Goal: Information Seeking & Learning: Learn about a topic

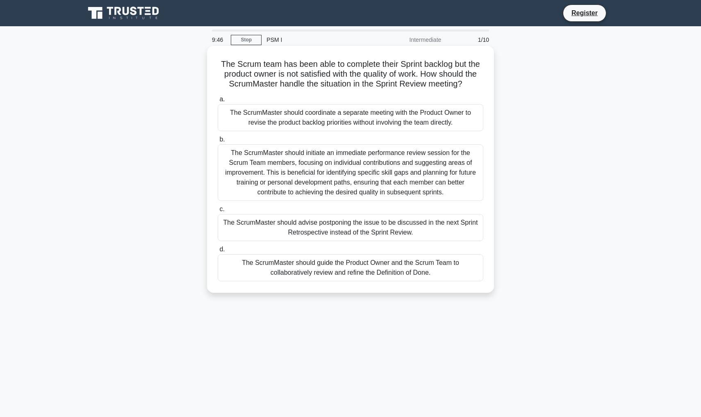
click at [312, 278] on div "The ScrumMaster should guide the Product Owner and the Scrum Team to collaborat…" at bounding box center [351, 267] width 266 height 27
click at [218, 252] on input "d. The ScrumMaster should guide the Product Owner and the Scrum Team to collabo…" at bounding box center [218, 249] width 0 height 5
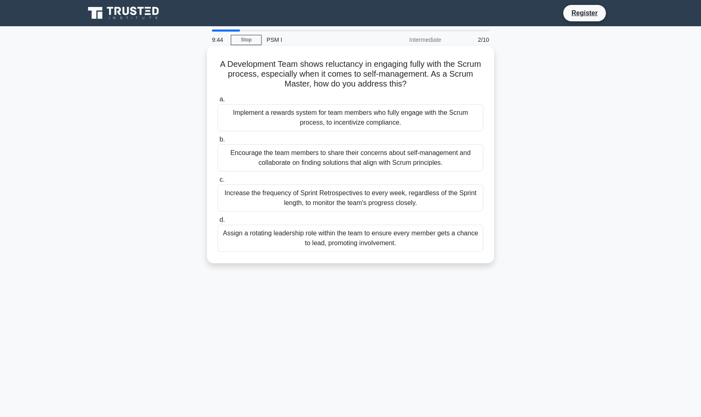
click at [344, 159] on div "Encourage the team members to share their concerns about self-management and co…" at bounding box center [351, 157] width 266 height 27
click at [218, 142] on input "b. Encourage the team members to share their concerns about self-management and…" at bounding box center [218, 139] width 0 height 5
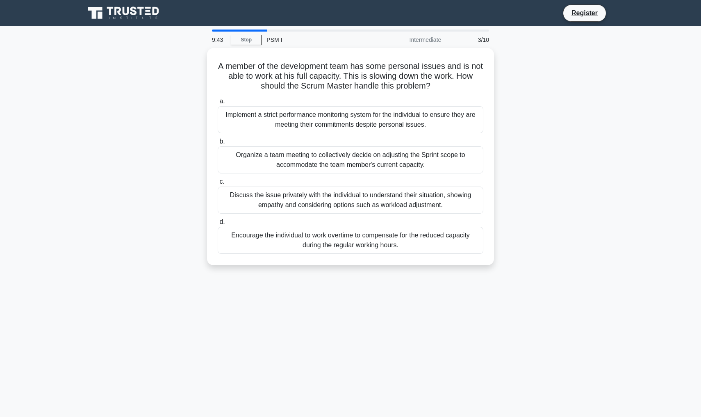
click at [344, 159] on div "Organize a team meeting to collectively decide on adjusting the Sprint scope to…" at bounding box center [351, 159] width 266 height 27
click at [218, 144] on input "b. Organize a team meeting to collectively decide on adjusting the Sprint scope…" at bounding box center [218, 141] width 0 height 5
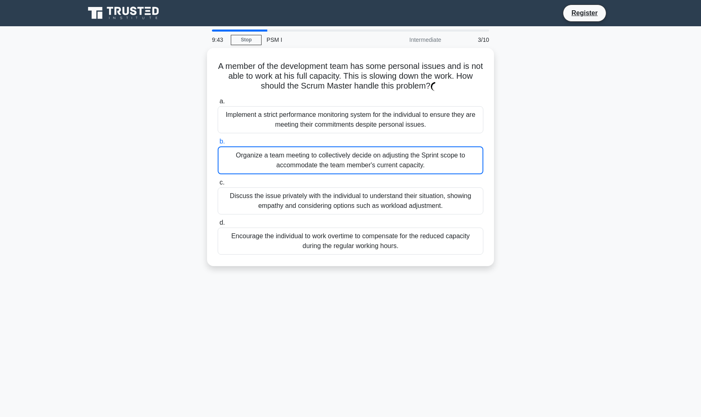
click at [344, 159] on div "Organize a team meeting to collectively decide on adjusting the Sprint scope to…" at bounding box center [351, 160] width 266 height 28
click at [218, 144] on input "b. Organize a team meeting to collectively decide on adjusting the Sprint scope…" at bounding box center [218, 141] width 0 height 5
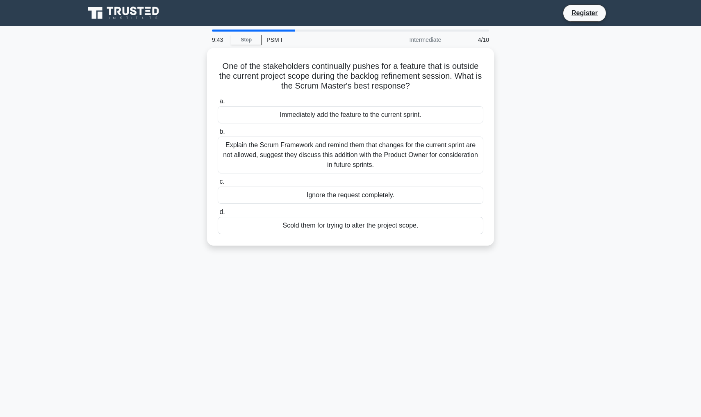
click at [344, 159] on div "Explain the Scrum Framework and remind them that changes for the current sprint…" at bounding box center [351, 154] width 266 height 37
click at [218, 134] on input "b. Explain the Scrum Framework and remind them that changes for the current spr…" at bounding box center [218, 131] width 0 height 5
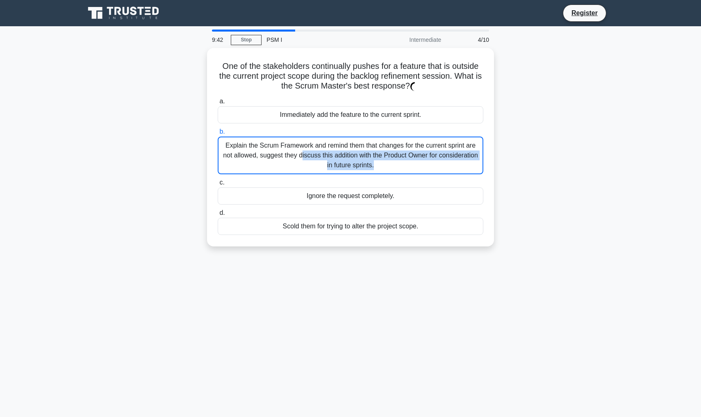
click at [344, 159] on div "Explain the Scrum Framework and remind them that changes for the current sprint…" at bounding box center [351, 155] width 266 height 38
click at [218, 134] on input "b. Explain the Scrum Framework and remind them that changes for the current spr…" at bounding box center [218, 131] width 0 height 5
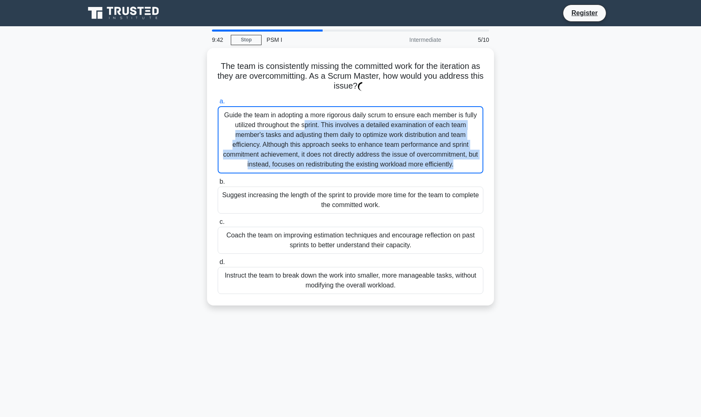
click at [344, 159] on div "Guide the team in adopting a more rigorous daily scrum to ensure each member is…" at bounding box center [351, 139] width 266 height 67
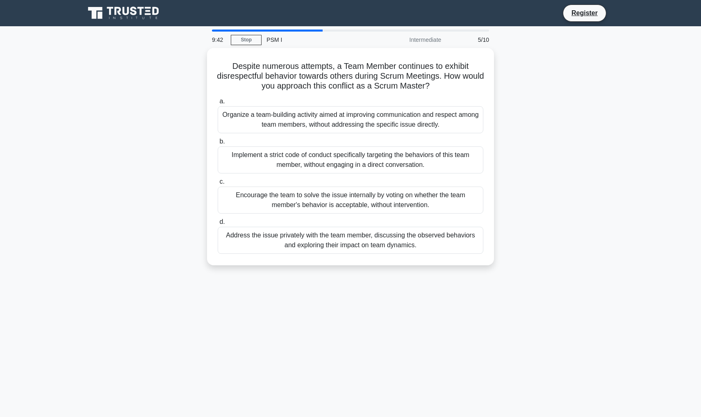
click at [344, 159] on div "Implement a strict code of conduct specifically targeting the behaviors of this…" at bounding box center [351, 159] width 266 height 27
click at [218, 144] on input "b. Implement a strict code of conduct specifically targeting the behaviors of t…" at bounding box center [218, 141] width 0 height 5
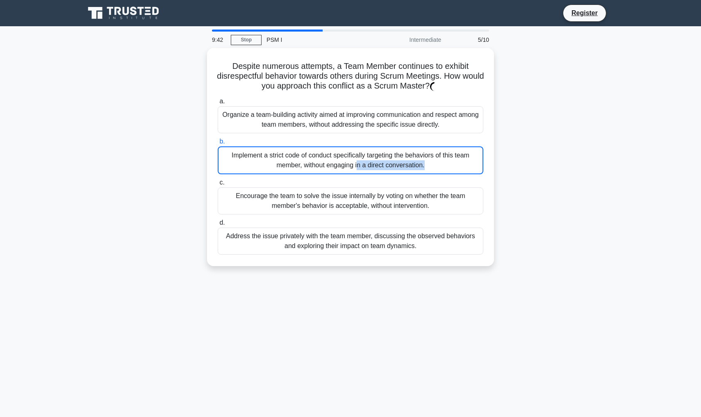
click at [344, 159] on div "Implement a strict code of conduct specifically targeting the behaviors of this…" at bounding box center [351, 160] width 266 height 28
click at [218, 144] on input "b. Implement a strict code of conduct specifically targeting the behaviors of t…" at bounding box center [218, 141] width 0 height 5
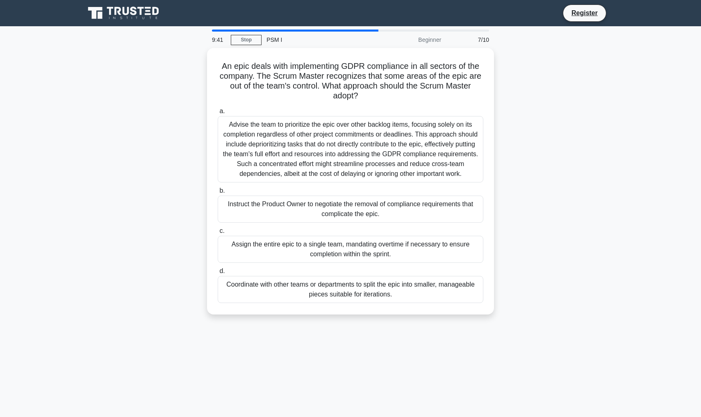
click at [344, 159] on div "Advise the team to prioritize the epic over other backlog items, focusing solel…" at bounding box center [351, 149] width 266 height 66
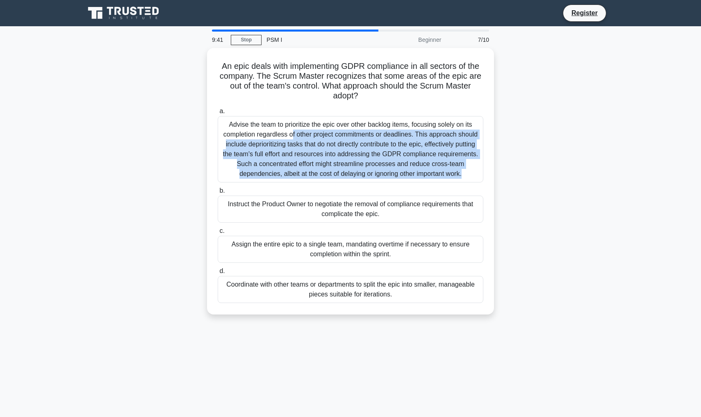
click at [218, 114] on input "a. Advise the team to prioritize the epic over other backlog items, focusing so…" at bounding box center [218, 111] width 0 height 5
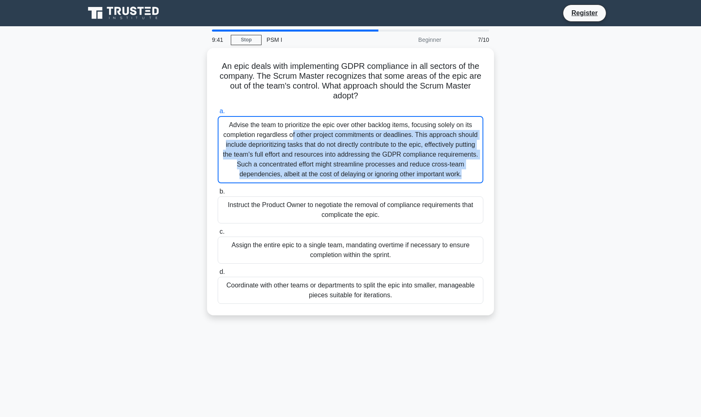
click at [344, 159] on div "Advise the team to prioritize the epic over other backlog items, focusing solel…" at bounding box center [351, 149] width 266 height 67
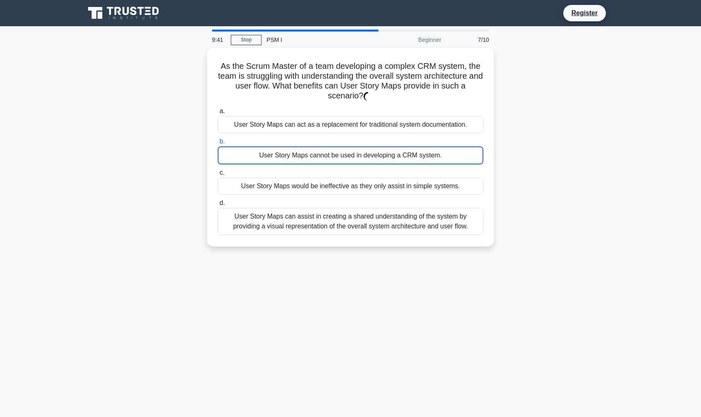
click at [344, 159] on div "User Story Maps cannot be used in developing a CRM system." at bounding box center [351, 155] width 266 height 18
click at [218, 144] on input "b. User Story Maps cannot be used in developing a CRM system." at bounding box center [218, 141] width 0 height 5
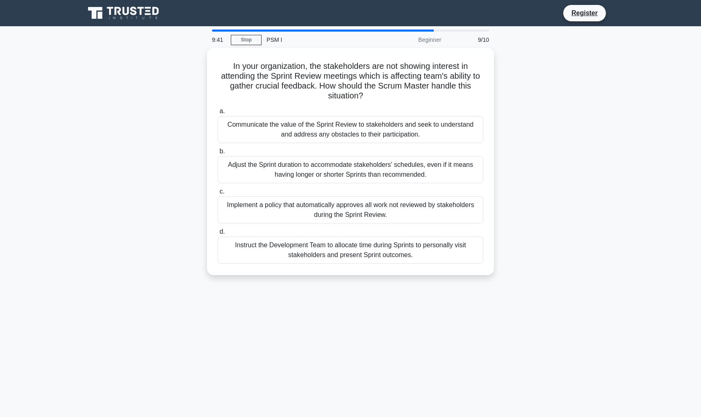
click at [344, 159] on div "Adjust the Sprint duration to accommodate stakeholders' schedules, even if it m…" at bounding box center [351, 169] width 266 height 27
click at [218, 154] on input "b. Adjust the Sprint duration to accommodate stakeholders' schedules, even if i…" at bounding box center [218, 151] width 0 height 5
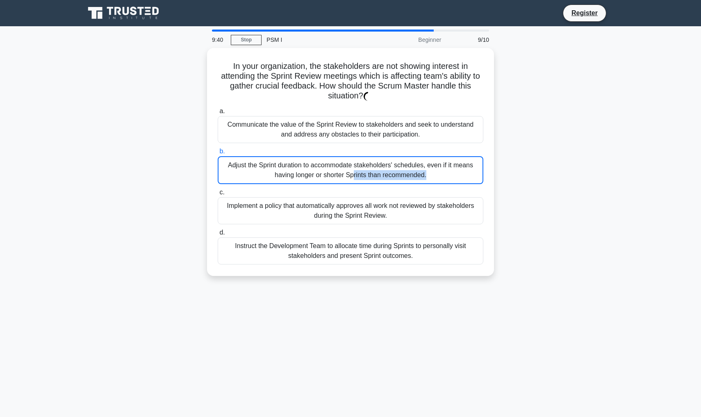
click at [344, 159] on div "Adjust the Sprint duration to accommodate stakeholders' schedules, even if it m…" at bounding box center [351, 170] width 266 height 28
click at [218, 154] on input "b. Adjust the Sprint duration to accommodate stakeholders' schedules, even if i…" at bounding box center [218, 151] width 0 height 5
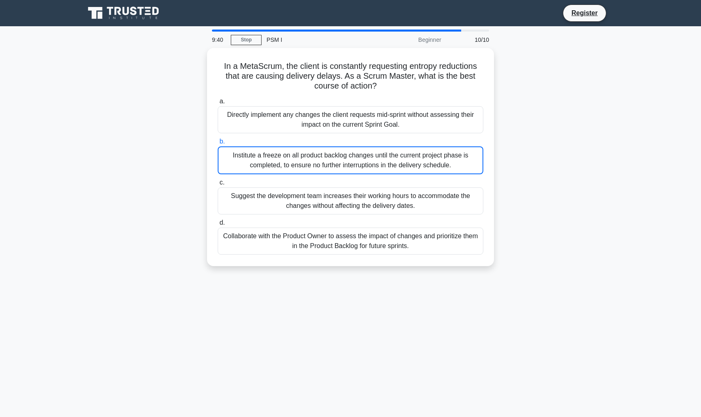
click at [344, 159] on div "Institute a freeze on all product backlog changes until the current project pha…" at bounding box center [351, 160] width 266 height 28
click at [218, 144] on input "b. Institute a freeze on all product backlog changes until the current project …" at bounding box center [218, 141] width 0 height 5
click at [253, 39] on link "Stop" at bounding box center [246, 40] width 31 height 10
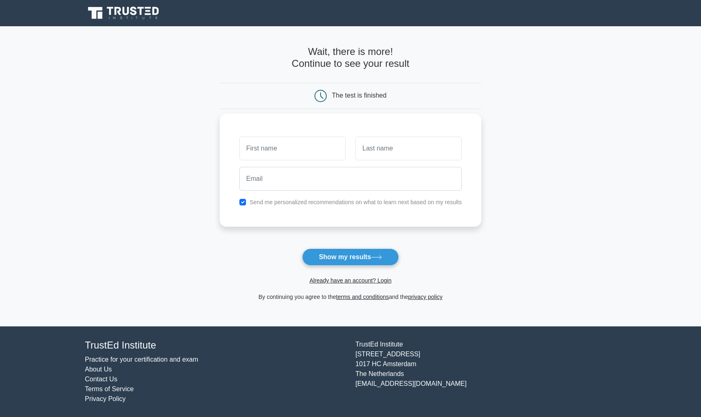
click at [325, 200] on label "Send me personalized recommendations on what to learn next based on my results" at bounding box center [356, 202] width 212 height 7
click at [244, 202] on input "checkbox" at bounding box center [242, 202] width 7 height 7
checkbox input "false"
click at [245, 218] on div "Send me personalized recommendations on what to learn next based on my results" at bounding box center [351, 170] width 262 height 113
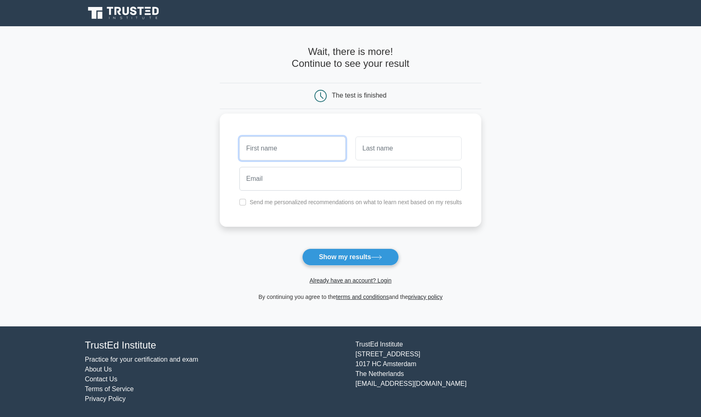
click at [313, 150] on input "text" at bounding box center [292, 148] width 106 height 24
click at [211, 247] on main "Wait, there is more! Continue to see your result The test is finished and the" at bounding box center [350, 176] width 701 height 300
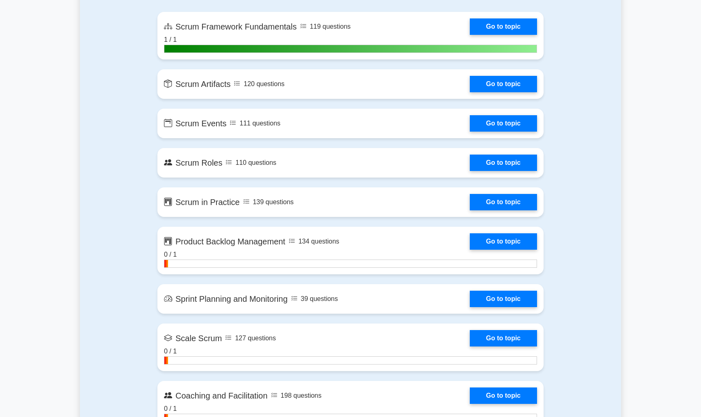
scroll to position [474, 0]
